Goal: Task Accomplishment & Management: Manage account settings

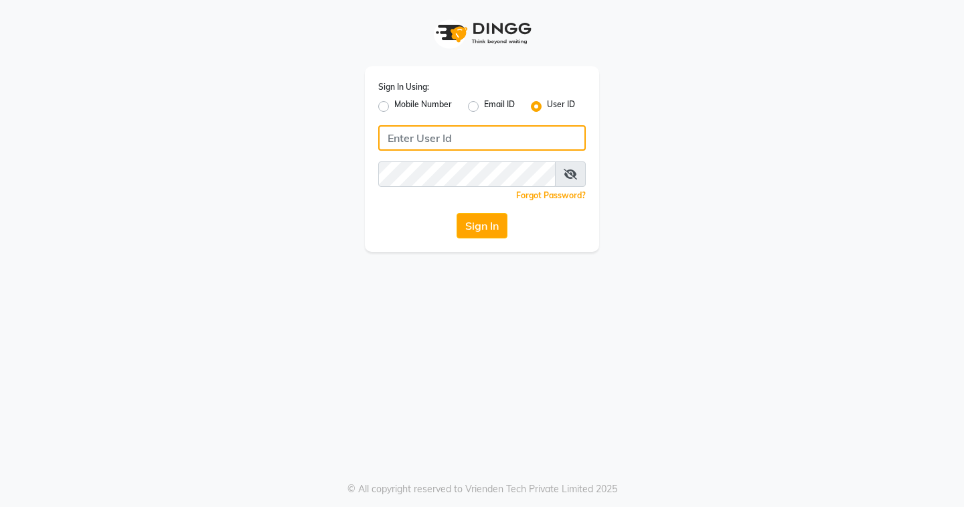
type input "EDONA"
click at [503, 210] on div "Sign In Using: Mobile Number Email ID User ID EDONA Remember me Forgot Password…" at bounding box center [482, 158] width 234 height 185
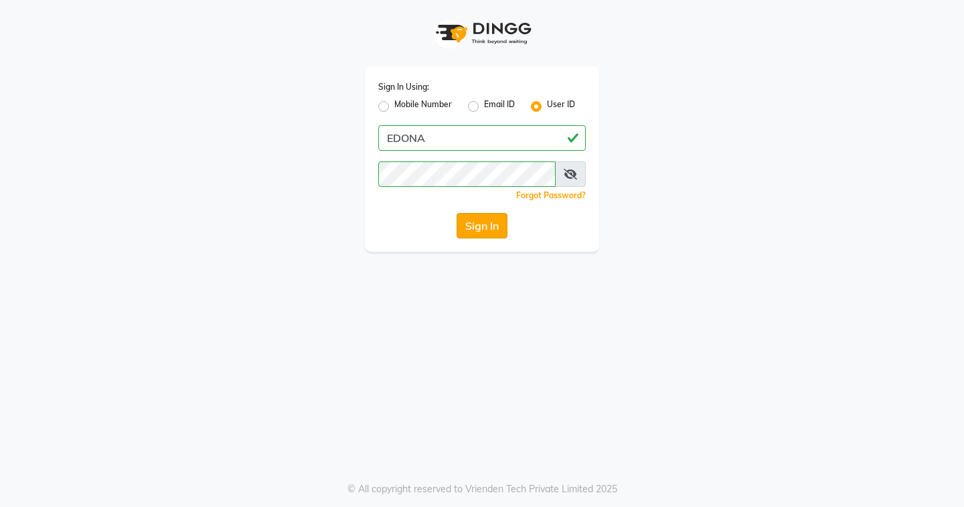
click at [495, 224] on button "Sign In" at bounding box center [481, 225] width 51 height 25
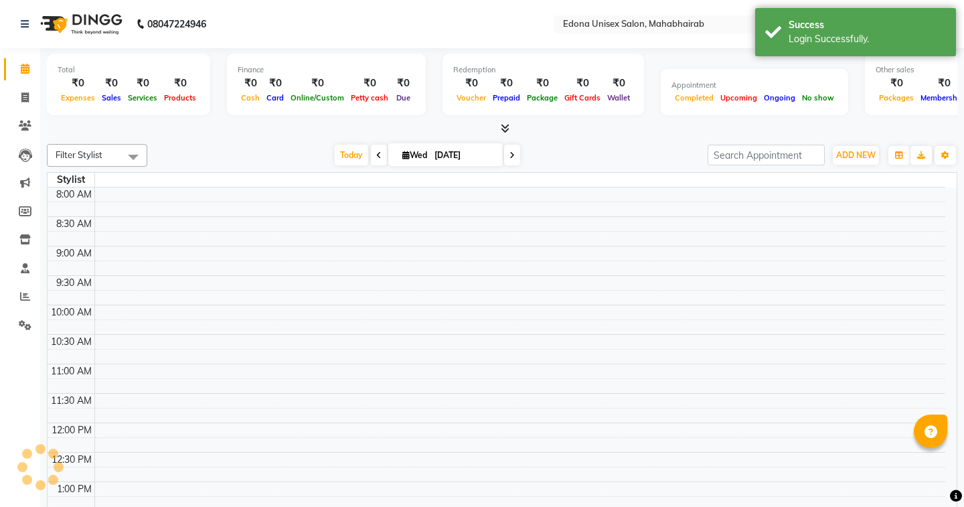
select select "en"
